Goal: Transaction & Acquisition: Purchase product/service

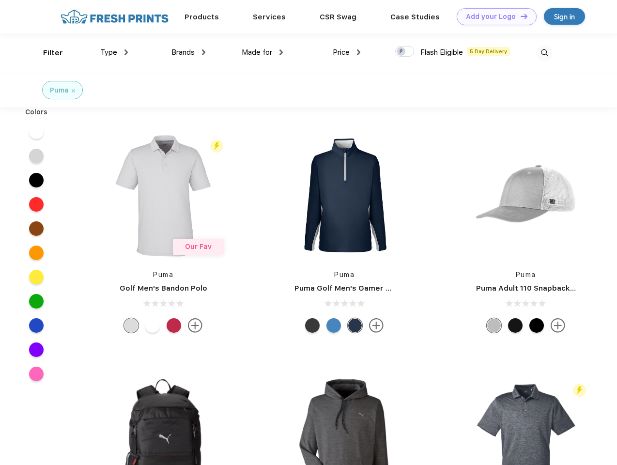
click at [493, 16] on link "Add your Logo Design Tool" at bounding box center [496, 16] width 80 height 17
click at [0, 0] on div "Design Tool" at bounding box center [0, 0] width 0 height 0
click at [519, 16] on link "Add your Logo Design Tool" at bounding box center [496, 16] width 80 height 17
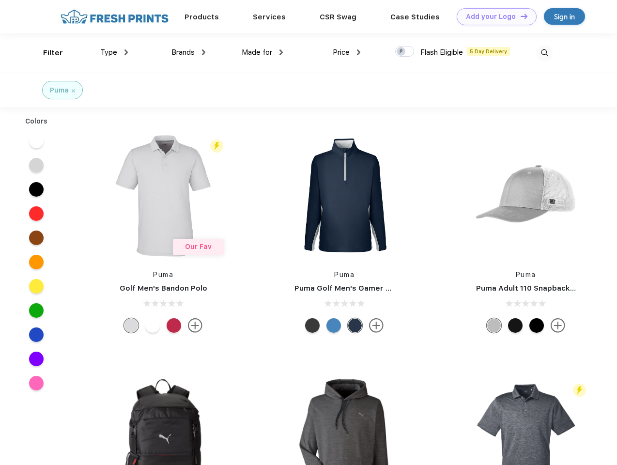
click at [46, 53] on div "Filter" at bounding box center [53, 52] width 20 height 11
click at [114, 52] on span "Type" at bounding box center [108, 52] width 17 height 9
click at [188, 52] on span "Brands" at bounding box center [182, 52] width 23 height 9
click at [262, 52] on span "Made for" at bounding box center [257, 52] width 30 height 9
click at [347, 52] on span "Price" at bounding box center [341, 52] width 17 height 9
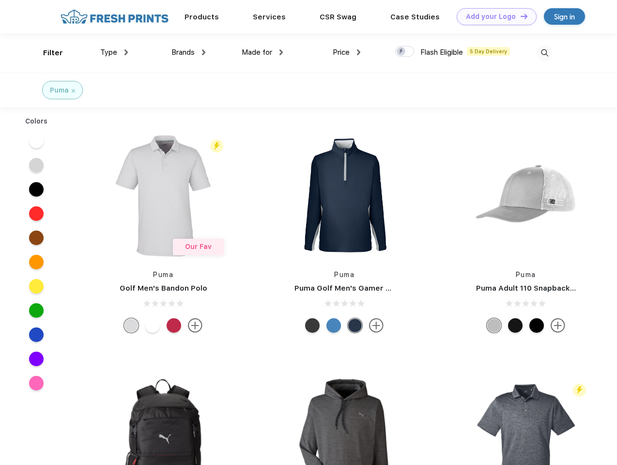
click at [405, 52] on div at bounding box center [404, 51] width 19 height 11
click at [401, 52] on input "checkbox" at bounding box center [398, 49] width 6 height 6
click at [544, 53] on img at bounding box center [544, 53] width 16 height 16
